Goal: Transaction & Acquisition: Purchase product/service

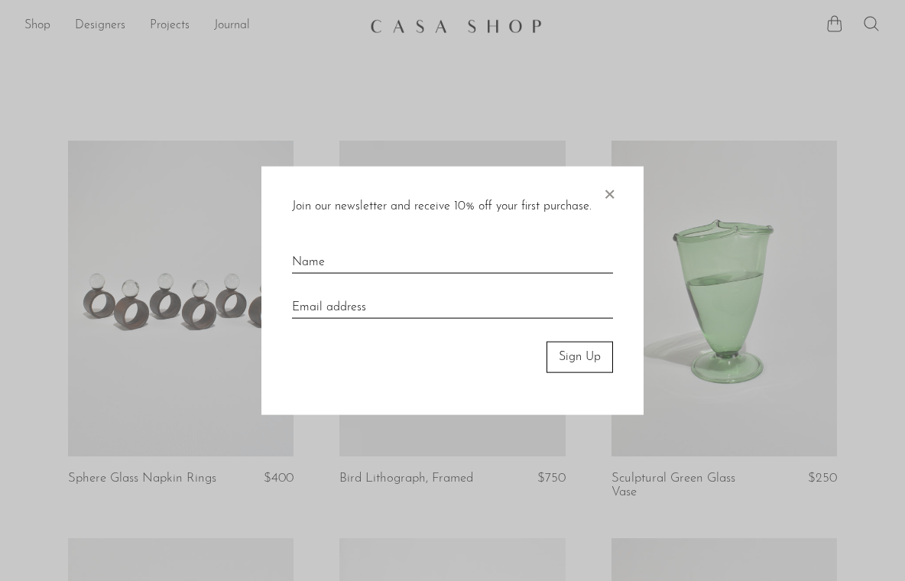
click at [611, 190] on span "×" at bounding box center [609, 191] width 15 height 49
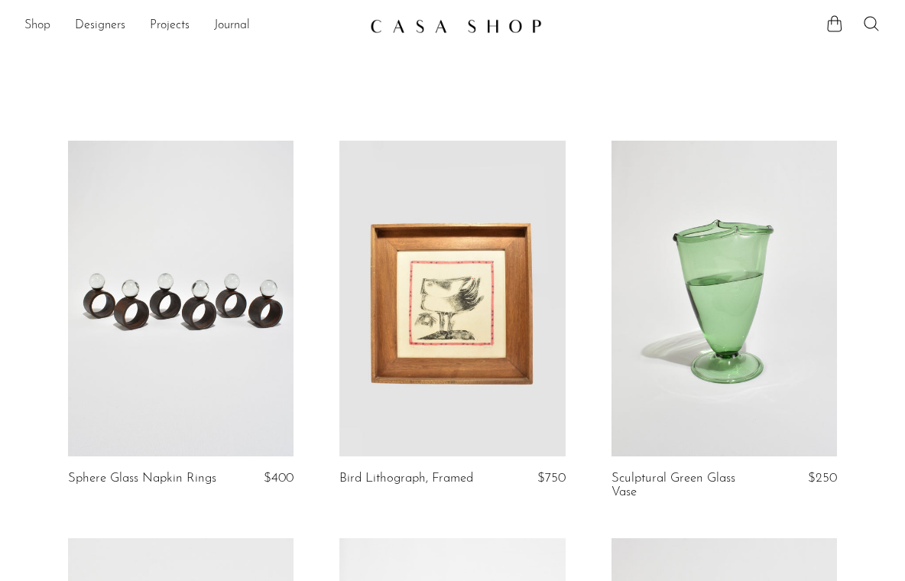
click at [47, 33] on link "Shop" at bounding box center [37, 26] width 26 height 20
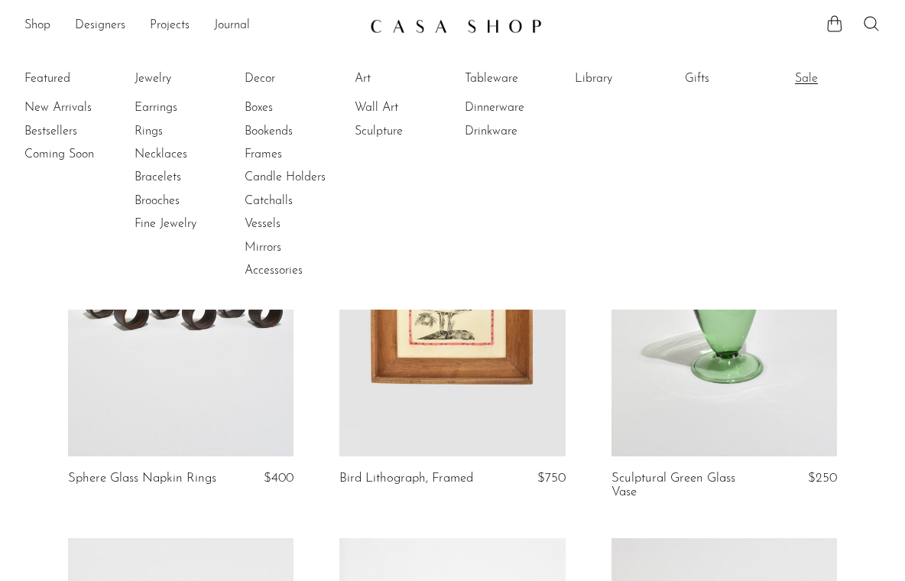
click at [809, 73] on link "Sale" at bounding box center [852, 78] width 115 height 17
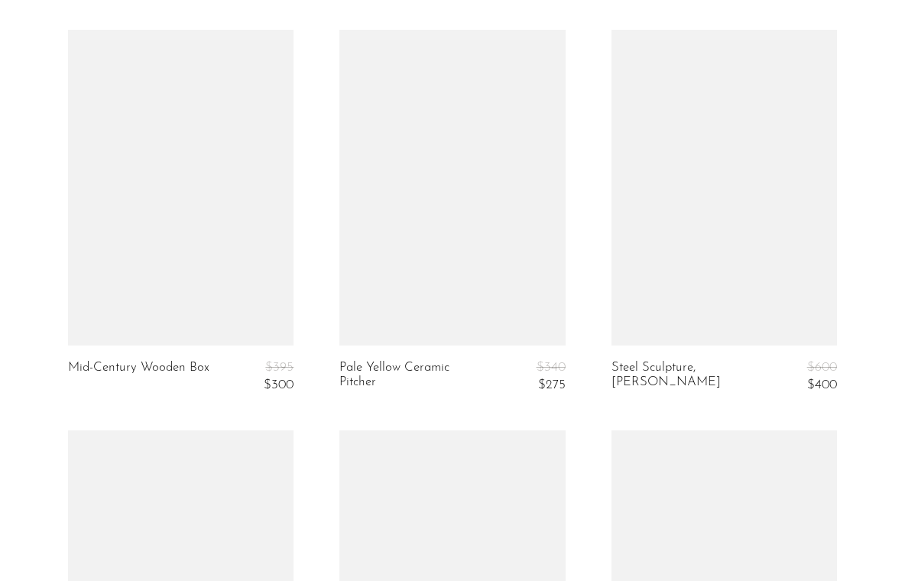
scroll to position [3405, 0]
